Goal: Transaction & Acquisition: Download file/media

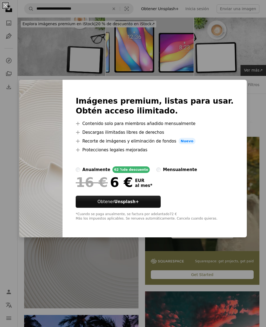
click at [256, 160] on div "An X shape Imágenes premium, listas para usar. Obtén acceso ilimitado. A plus s…" at bounding box center [133, 163] width 266 height 327
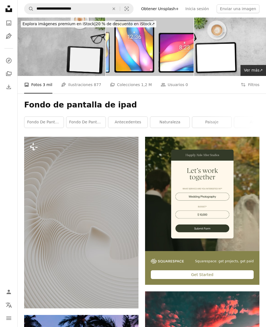
click at [9, 25] on icon "Fotos" at bounding box center [8, 23] width 5 height 5
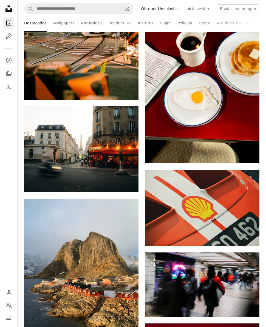
scroll to position [4178, 0]
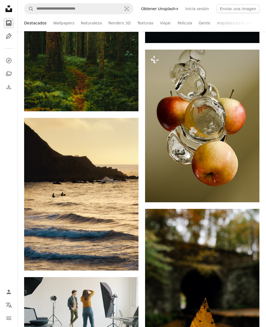
click at [62, 31] on link "Wallpapers" at bounding box center [63, 23] width 21 height 18
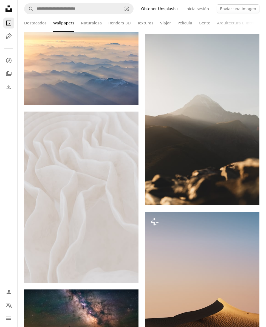
scroll to position [7319, 0]
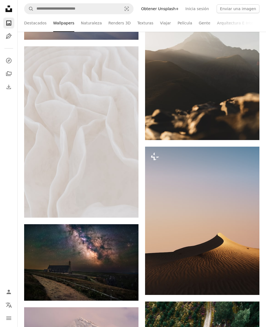
click at [125, 211] on img at bounding box center [81, 132] width 114 height 172
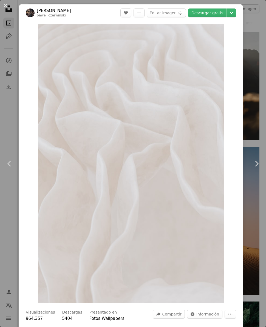
click at [221, 11] on link "Descargar gratis" at bounding box center [207, 12] width 38 height 9
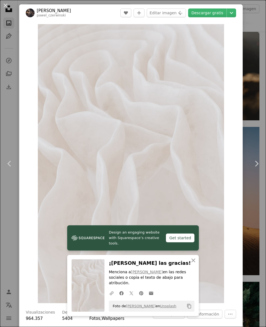
click at [261, 71] on div "An X shape Chevron left Chevron right [PERSON_NAME] pawel_czerwinski A heart A …" at bounding box center [133, 163] width 266 height 327
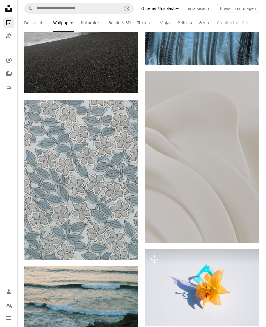
scroll to position [15383, 0]
click at [246, 233] on icon "Arrow pointing down" at bounding box center [248, 232] width 4 height 7
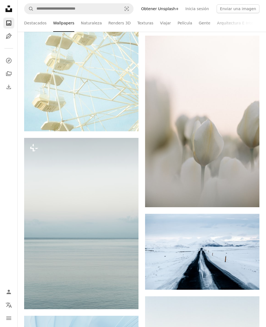
scroll to position [18729, 0]
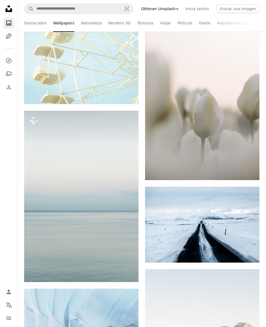
click at [244, 167] on link "Arrow pointing down" at bounding box center [248, 170] width 11 height 9
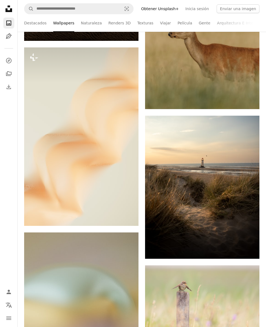
scroll to position [19983, 0]
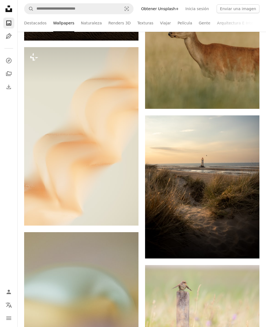
click at [123, 219] on button "A lock Descargar" at bounding box center [117, 215] width 31 height 9
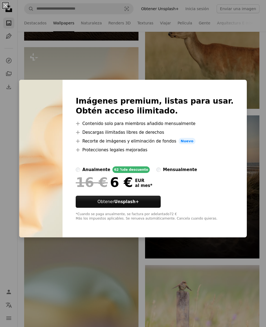
click at [230, 64] on div "An X shape Imágenes premium, listas para usar. Obtén acceso ilimitado. A plus s…" at bounding box center [133, 163] width 266 height 327
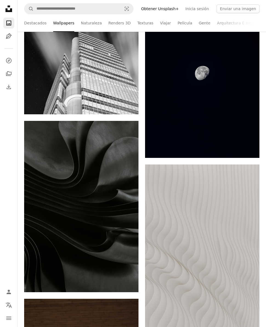
scroll to position [22193, 0]
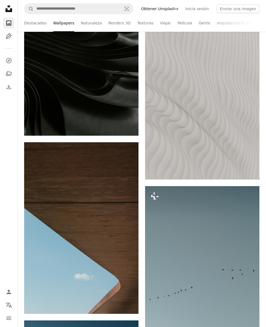
click at [246, 168] on icon "Arrow pointing down" at bounding box center [248, 169] width 4 height 7
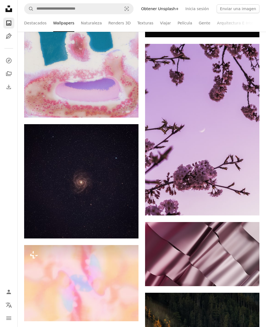
scroll to position [25369, 0]
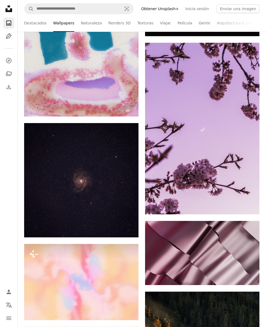
click at [244, 204] on link "Arrow pointing down" at bounding box center [248, 204] width 11 height 9
